Goal: Task Accomplishment & Management: Complete application form

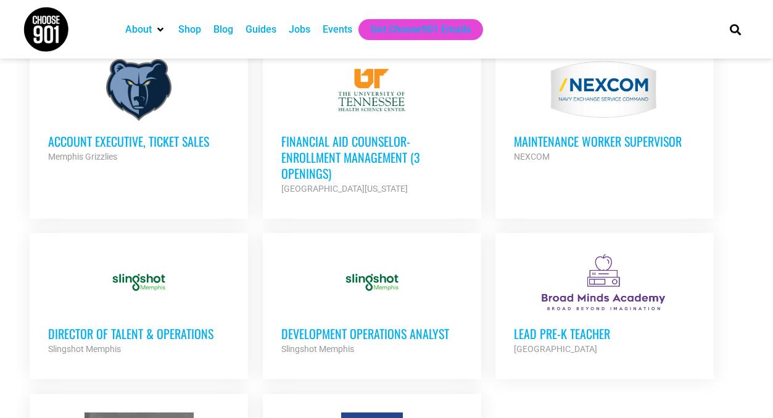
scroll to position [1242, 0]
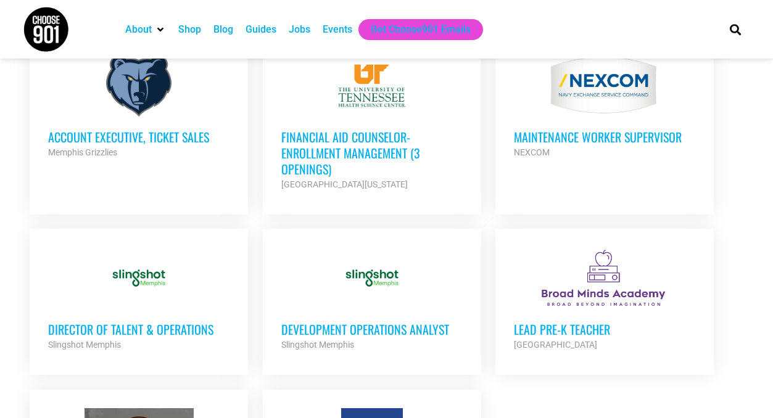
click at [184, 274] on div at bounding box center [138, 278] width 181 height 62
click at [372, 321] on h3 "Development Operations Analyst" at bounding box center [371, 329] width 181 height 16
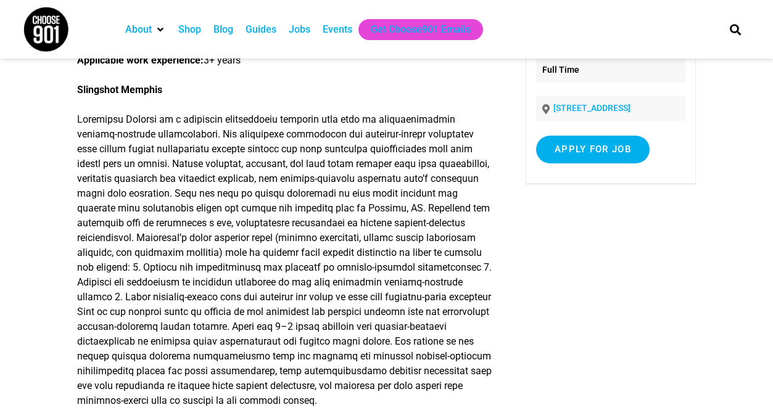
scroll to position [123, 0]
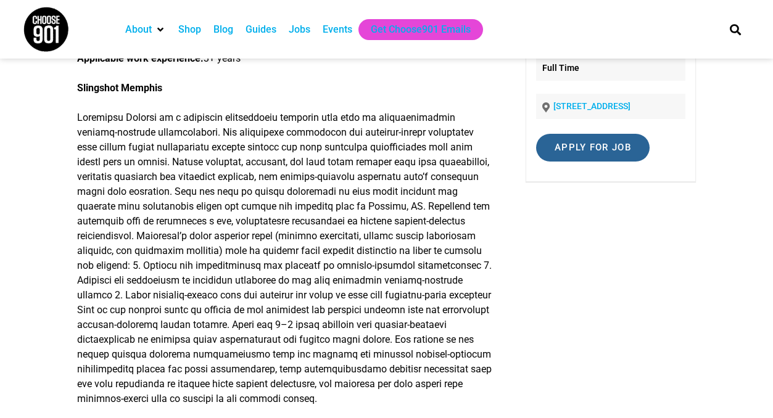
click at [573, 144] on input "Apply for job" at bounding box center [592, 148] width 113 height 28
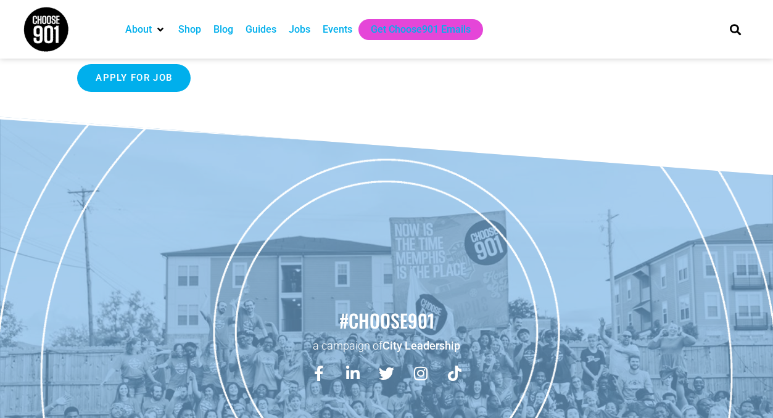
scroll to position [1541, 0]
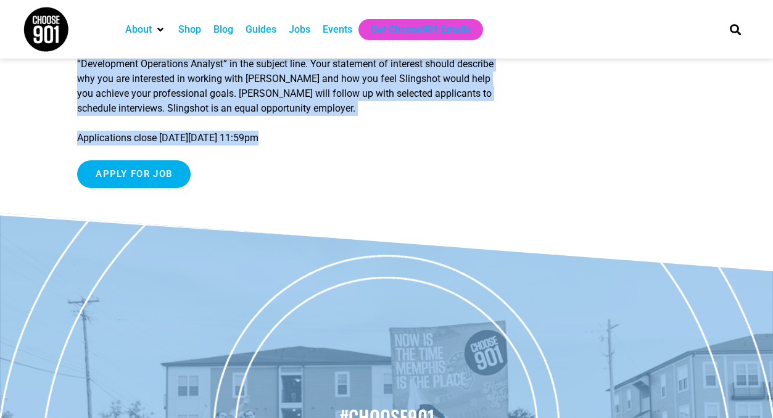
drag, startPoint x: 79, startPoint y: 94, endPoint x: 382, endPoint y: 178, distance: 314.3
copy article "Development Operations Analyst Working model: Hybrid, 3+ days per week in offic…"
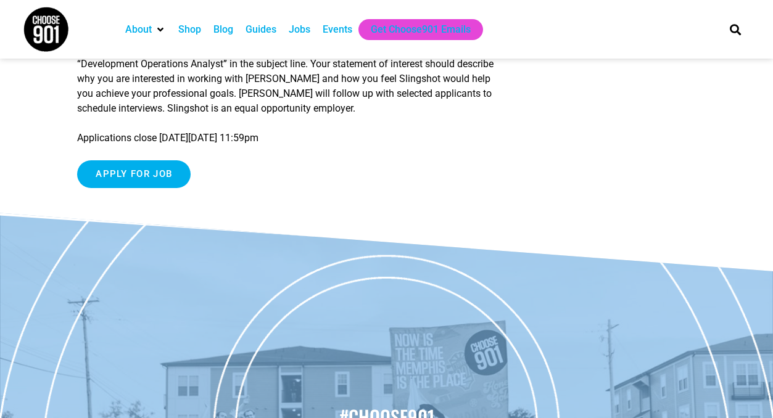
click at [283, 104] on p "Send your resume and a brief statement of interest to careers@slingshotmemphis.…" at bounding box center [285, 79] width 417 height 74
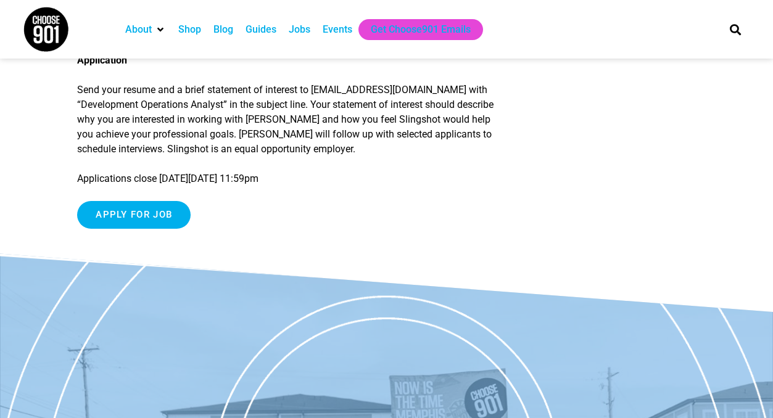
scroll to position [1499, 0]
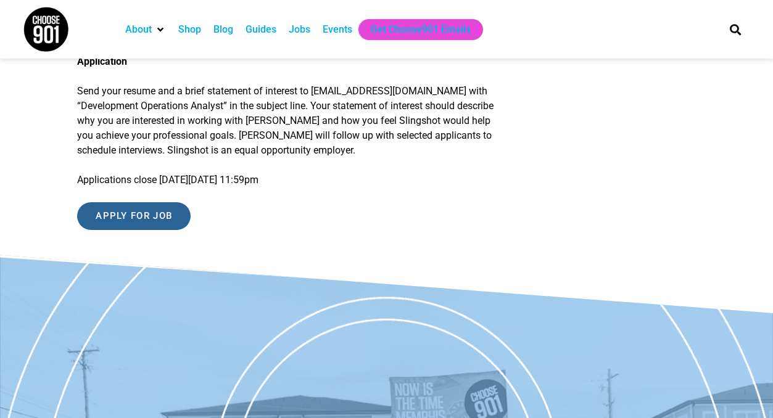
click at [149, 230] on input "Apply for job" at bounding box center [133, 216] width 113 height 28
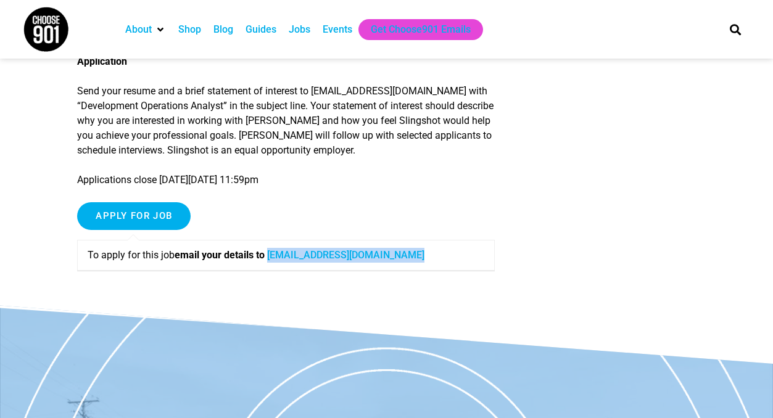
drag, startPoint x: 276, startPoint y: 288, endPoint x: 456, endPoint y: 292, distance: 179.5
click at [456, 263] on p "To apply for this job email your details to careers@slingshotmemphis.org" at bounding box center [286, 255] width 396 height 15
copy link "careers@slingshotmemphis.org"
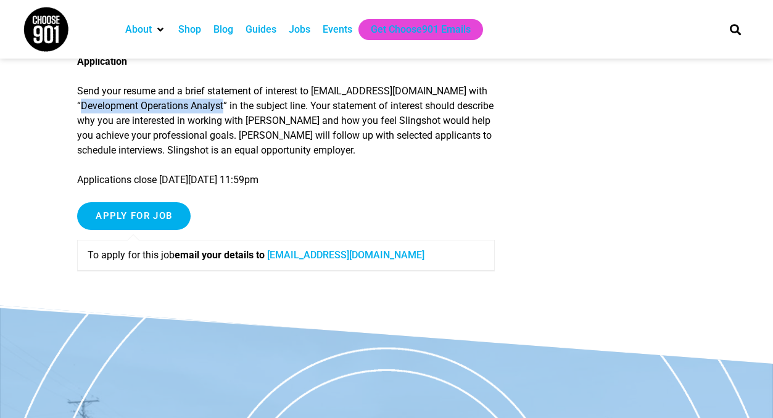
drag, startPoint x: 83, startPoint y: 136, endPoint x: 229, endPoint y: 141, distance: 146.2
click at [229, 141] on p "Send your resume and a brief statement of interest to careers@slingshotmemphis.…" at bounding box center [285, 121] width 417 height 74
copy p "Development Operations Analyst"
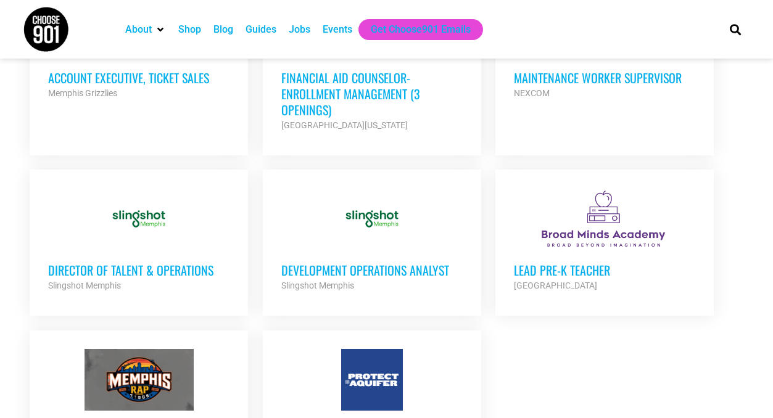
scroll to position [1468, 0]
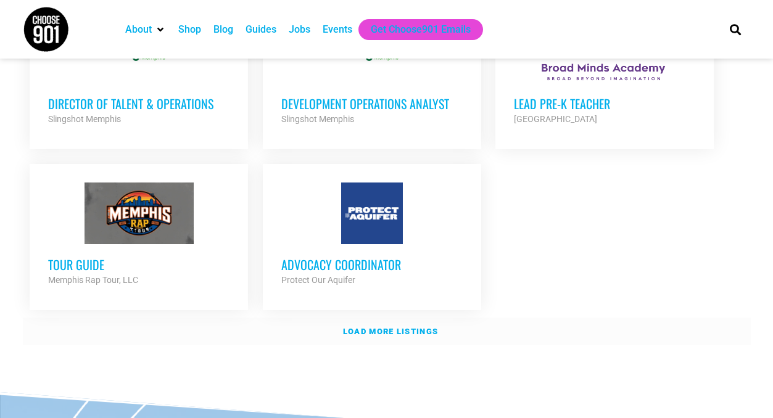
click at [420, 327] on strong "Load more listings" at bounding box center [390, 331] width 95 height 9
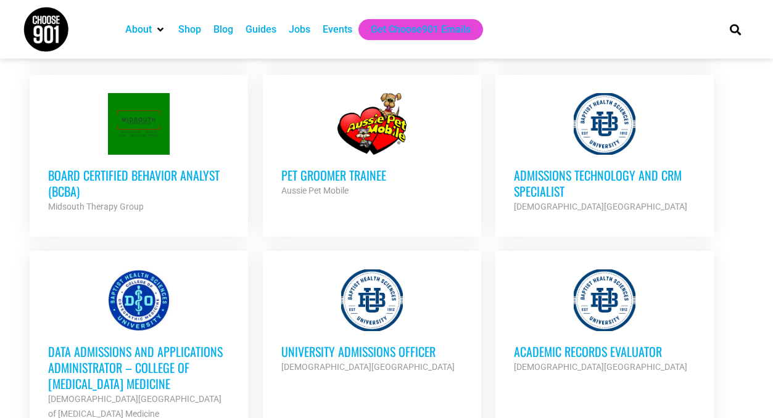
scroll to position [2746, 0]
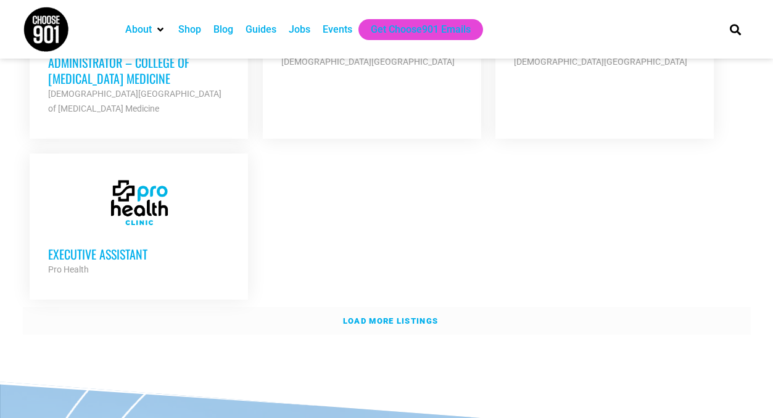
click at [401, 307] on link "Load more listings" at bounding box center [387, 321] width 728 height 28
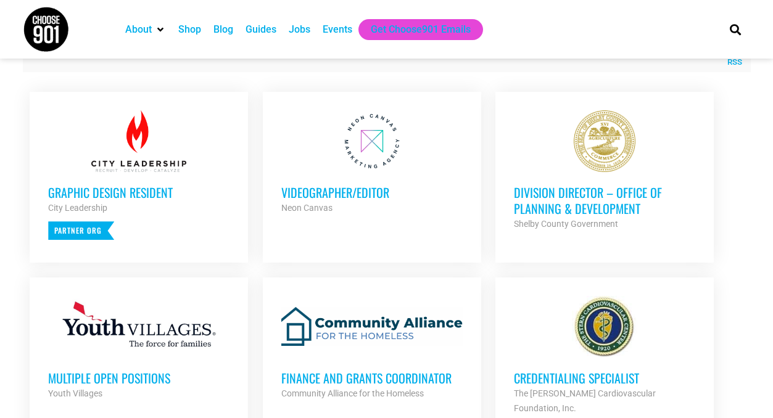
scroll to position [549, 0]
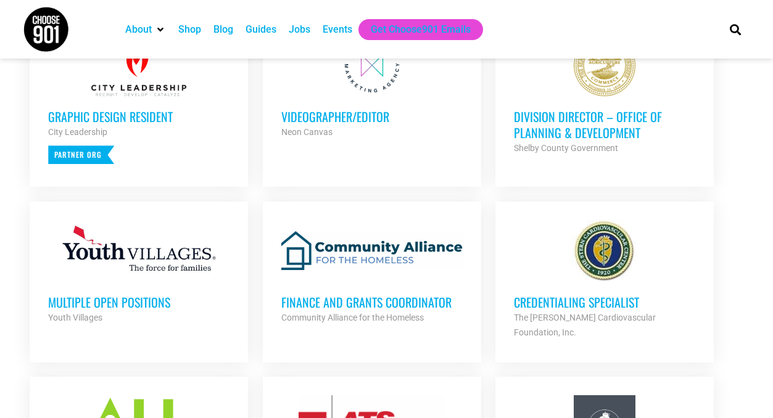
click at [125, 292] on div "Multiple Open Positions Youth Villages Partner Org" at bounding box center [138, 303] width 181 height 43
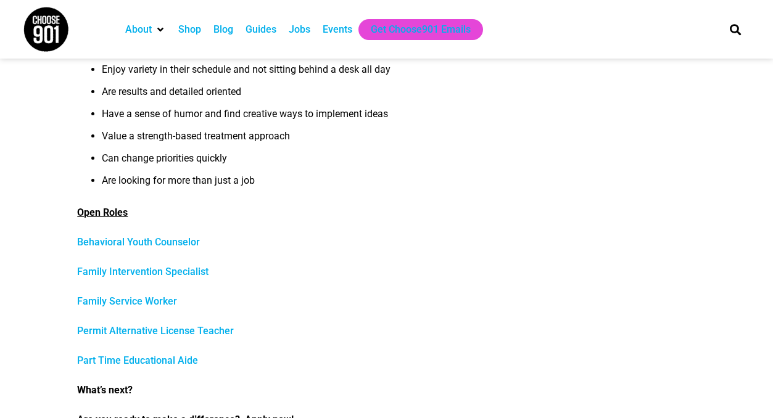
scroll to position [456, 0]
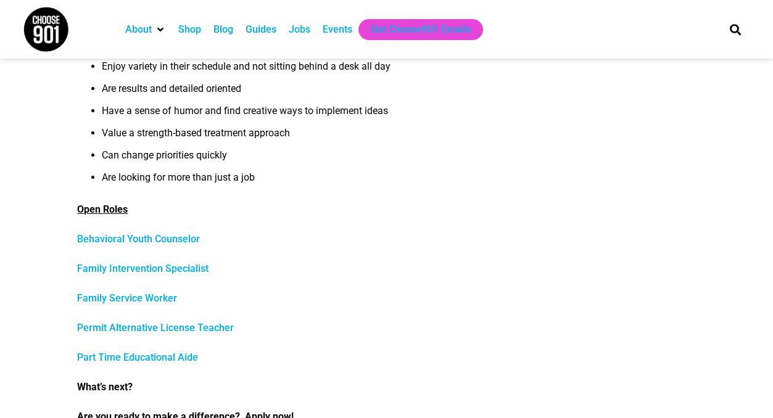
click at [177, 359] on link "Part Time Educational Aide" at bounding box center [137, 357] width 121 height 12
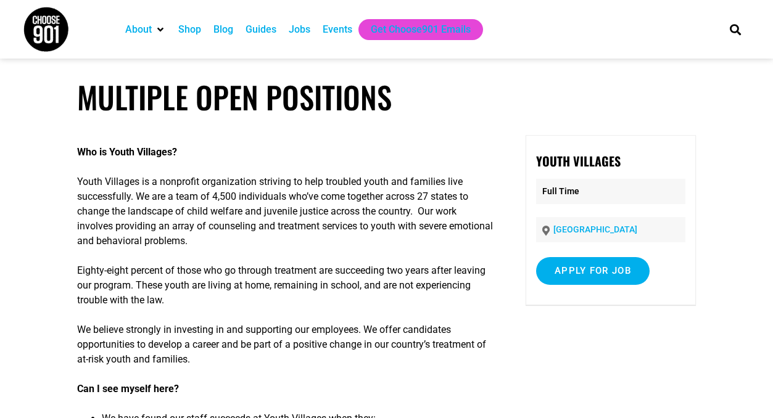
scroll to position [456, 0]
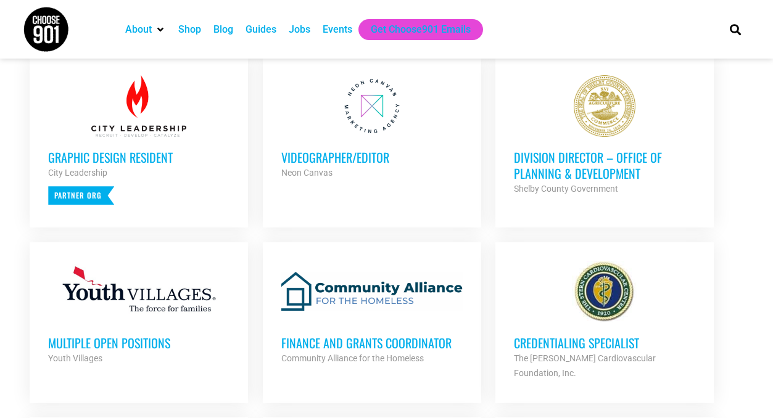
scroll to position [549, 0]
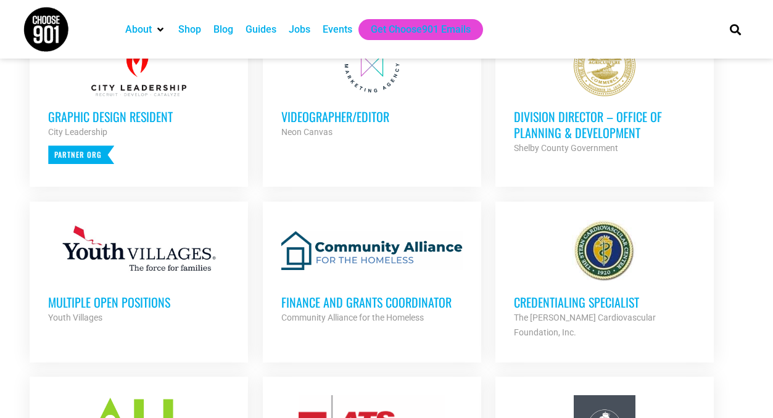
click at [333, 111] on h3 "Videographer/Editor" at bounding box center [371, 117] width 181 height 16
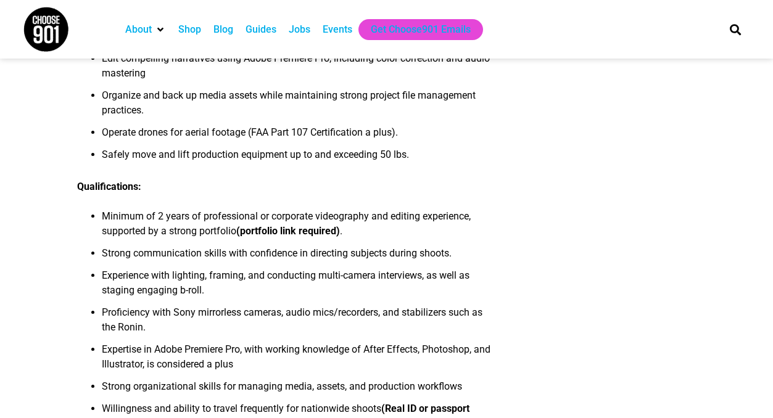
scroll to position [449, 0]
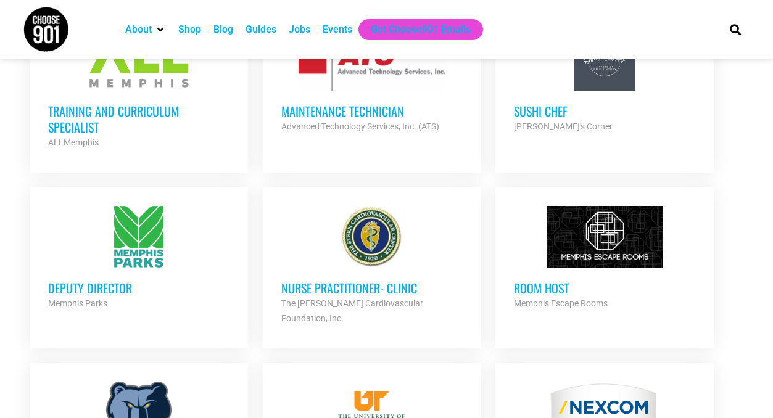
scroll to position [919, 0]
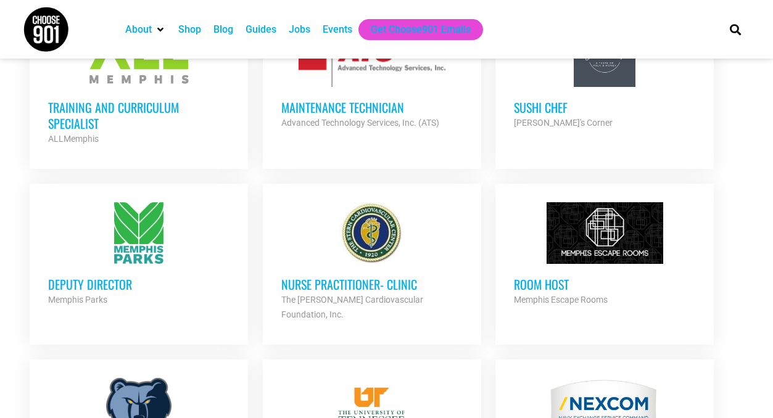
click at [526, 276] on h3 "Room Host" at bounding box center [604, 284] width 181 height 16
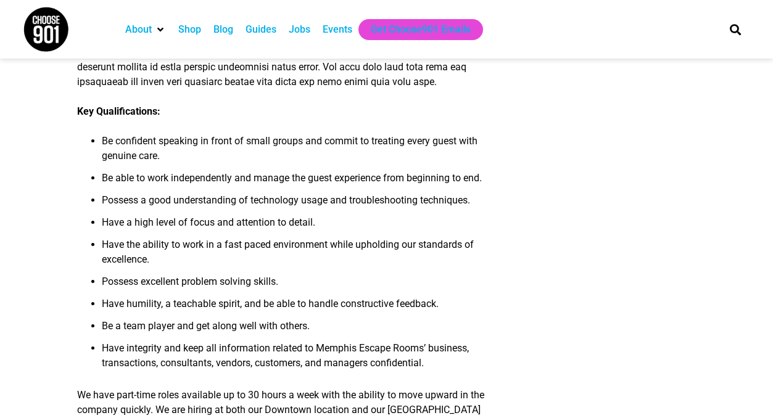
scroll to position [364, 0]
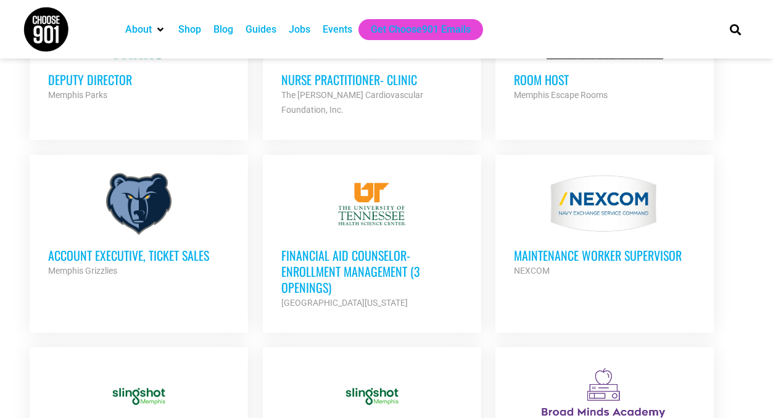
scroll to position [1153, 0]
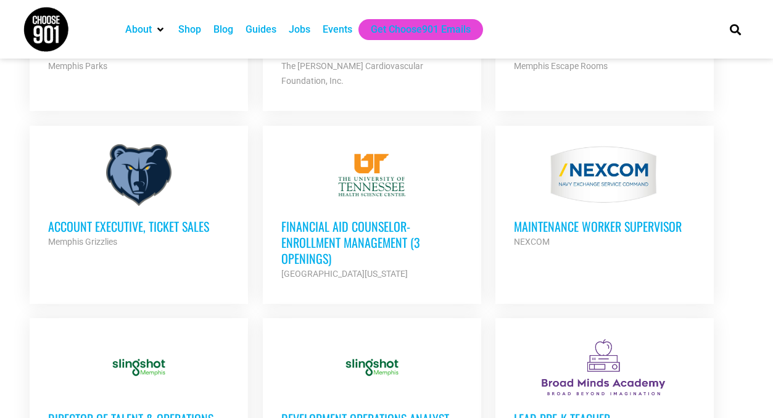
click at [338, 219] on h3 "Financial Aid Counselor-Enrollment Management (3 Openings)" at bounding box center [371, 242] width 181 height 48
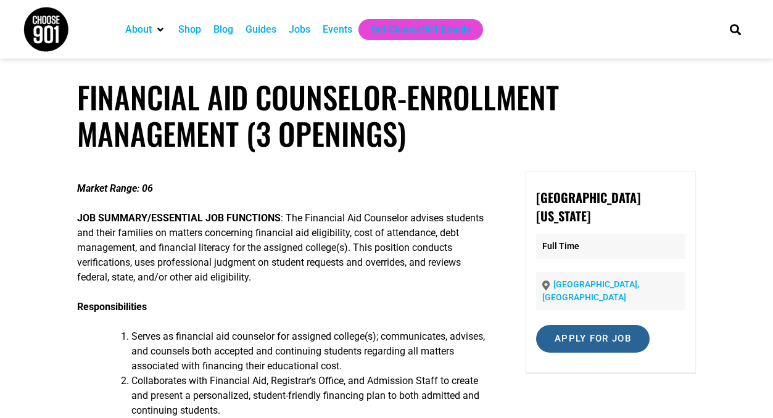
click at [588, 337] on input "Apply for job" at bounding box center [592, 339] width 113 height 28
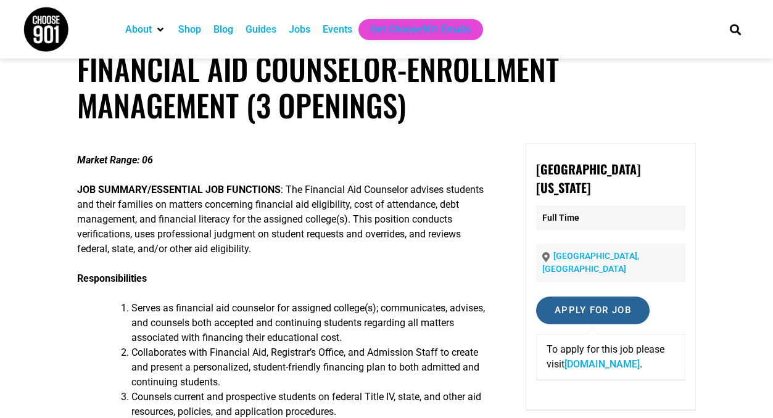
scroll to position [31, 0]
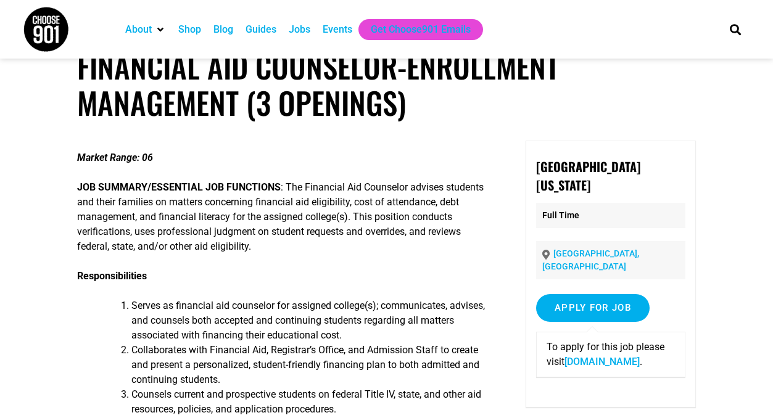
click at [577, 363] on link "[DOMAIN_NAME]" at bounding box center [601, 362] width 75 height 12
